Goal: Register for event/course

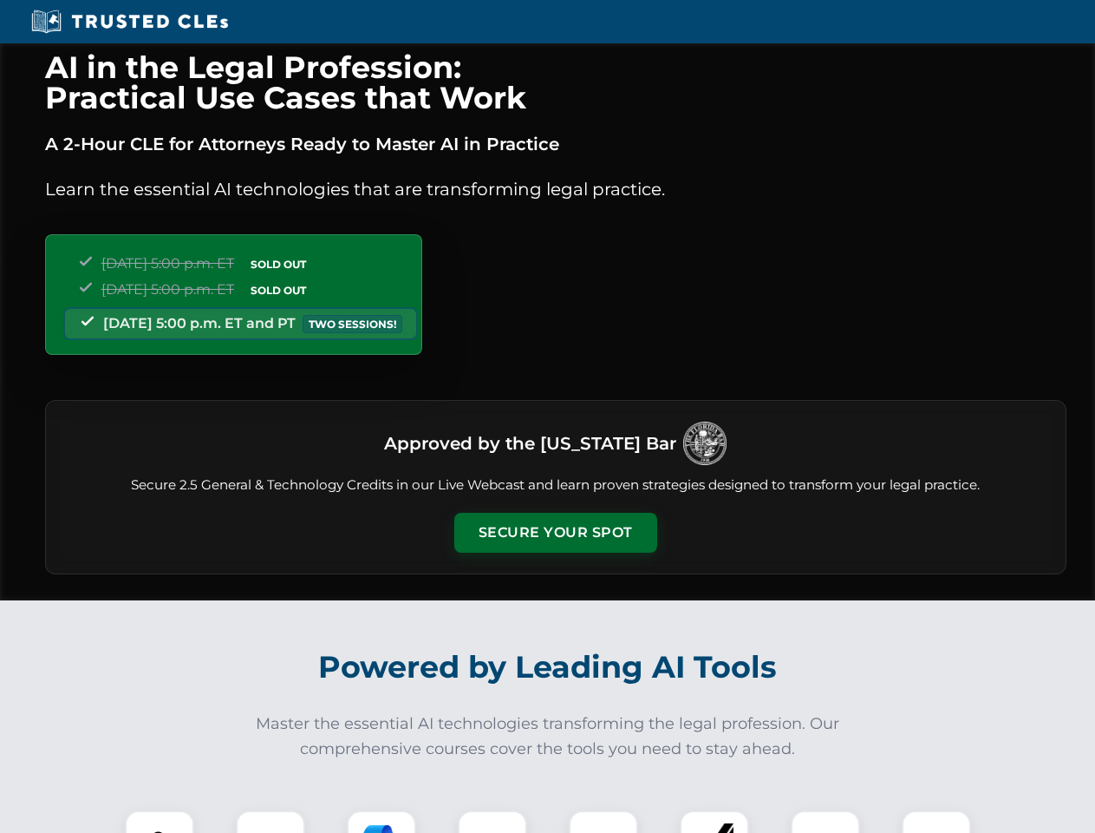
click at [555, 533] on button "Secure Your Spot" at bounding box center [555, 533] width 203 height 40
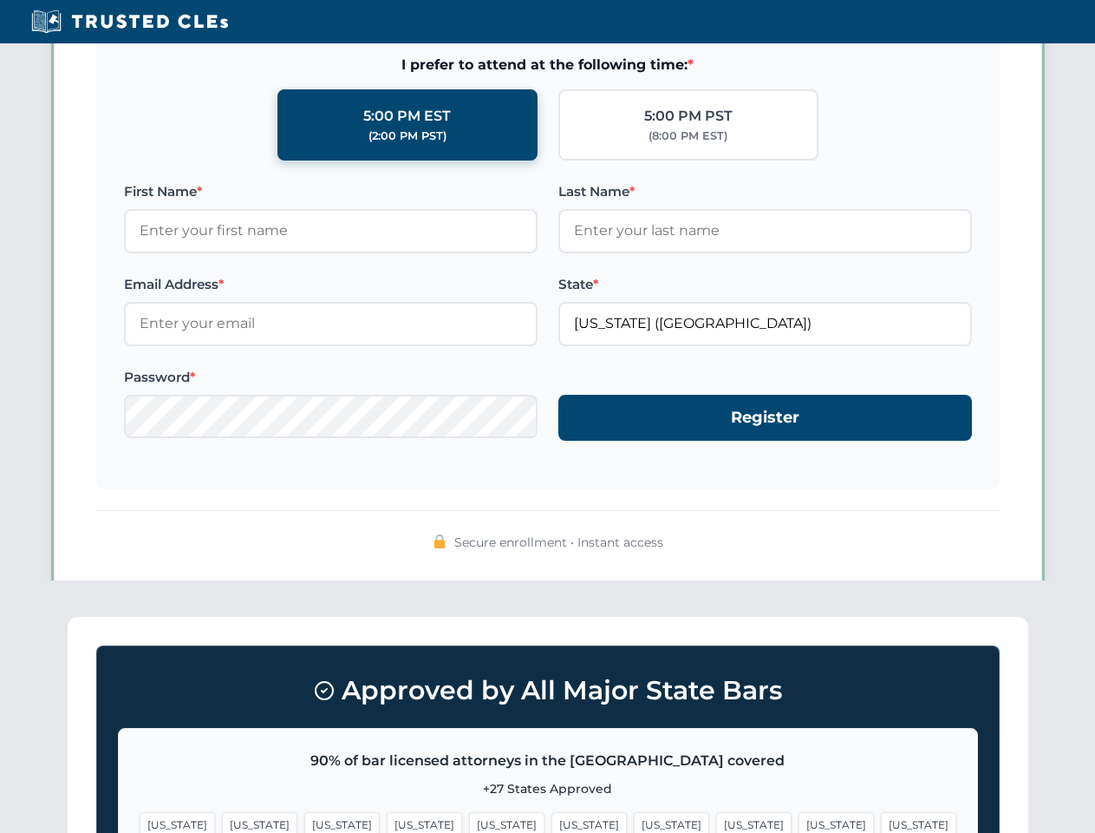
click at [634, 821] on span "[US_STATE]" at bounding box center [671, 824] width 75 height 25
click at [799, 821] on span "[US_STATE]" at bounding box center [836, 824] width 75 height 25
